Goal: Task Accomplishment & Management: Use online tool/utility

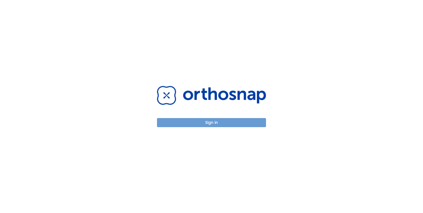
click at [247, 120] on button "Sign in" at bounding box center [211, 122] width 109 height 9
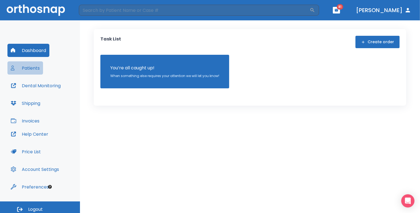
click at [37, 67] on button "Patients" at bounding box center [25, 67] width 36 height 13
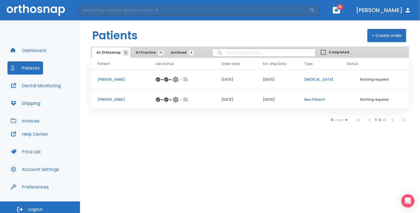
click at [143, 54] on span "At Practice 19" at bounding box center [148, 52] width 25 height 5
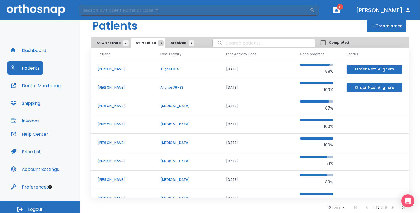
click at [189, 82] on td "Aligner 76-93" at bounding box center [187, 88] width 66 height 18
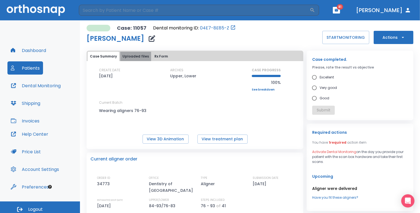
click at [139, 57] on button "Uploaded files" at bounding box center [135, 56] width 31 height 9
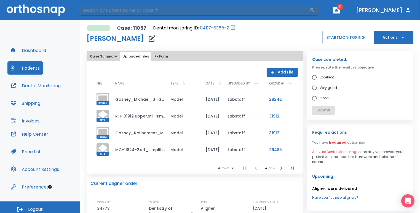
click at [270, 70] on icon "button" at bounding box center [273, 73] width 6 height 6
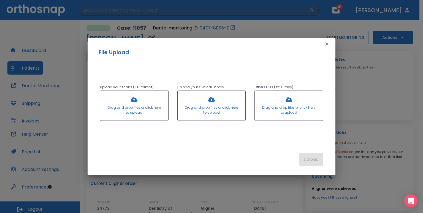
click at [144, 104] on div at bounding box center [134, 106] width 68 height 30
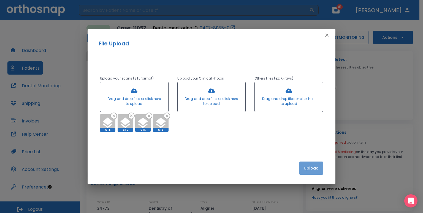
click at [315, 163] on button "Upload" at bounding box center [312, 168] width 24 height 13
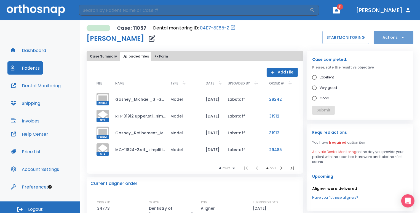
click at [383, 36] on button "Actions" at bounding box center [394, 37] width 40 height 13
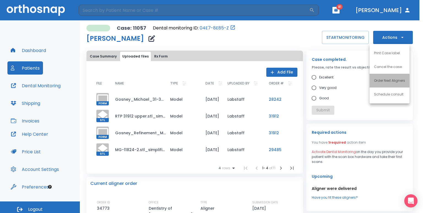
click at [380, 81] on p "Order Next Aligners" at bounding box center [389, 80] width 31 height 5
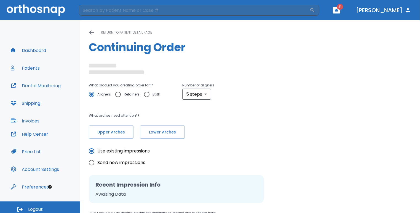
radio input "false"
radio input "true"
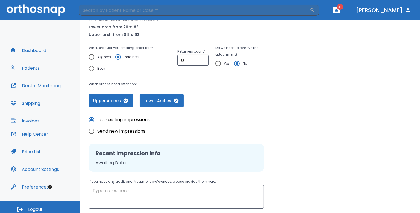
scroll to position [76, 0]
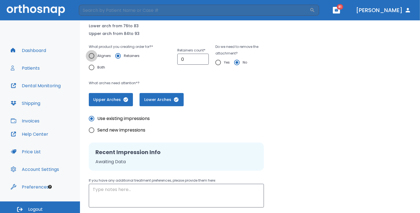
click at [92, 55] on input "Aligners" at bounding box center [92, 56] width 12 height 12
radio input "true"
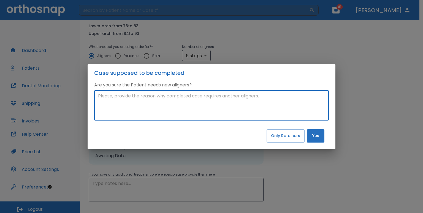
click at [125, 108] on textarea at bounding box center [211, 105] width 227 height 25
type textarea "back teeth are still not in occlusion pls push posterior teeth into contact i h…"
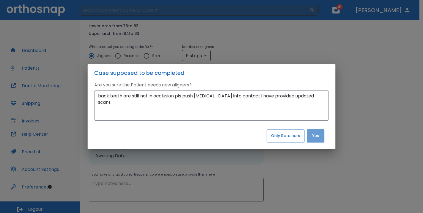
click at [316, 136] on button "Yes" at bounding box center [316, 136] width 18 height 13
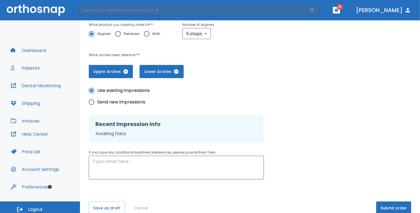
scroll to position [99, 0]
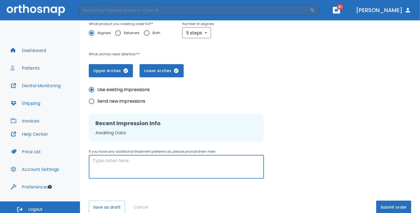
click at [158, 173] on textarea at bounding box center [176, 167] width 167 height 19
type textarea "s"
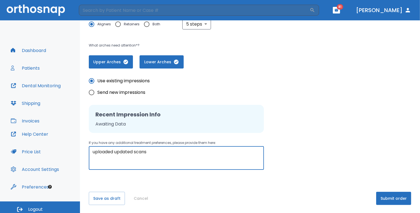
scroll to position [109, 0]
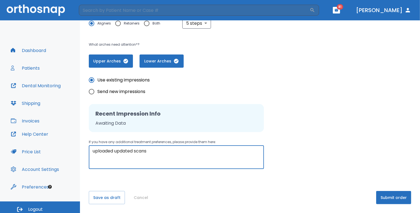
type textarea "uploaded updated scans"
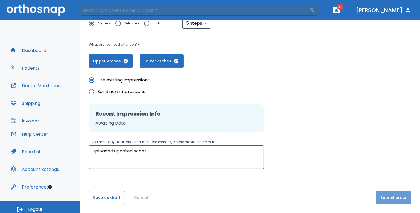
click at [386, 197] on button "Submit order" at bounding box center [393, 197] width 35 height 13
